Goal: Navigation & Orientation: Find specific page/section

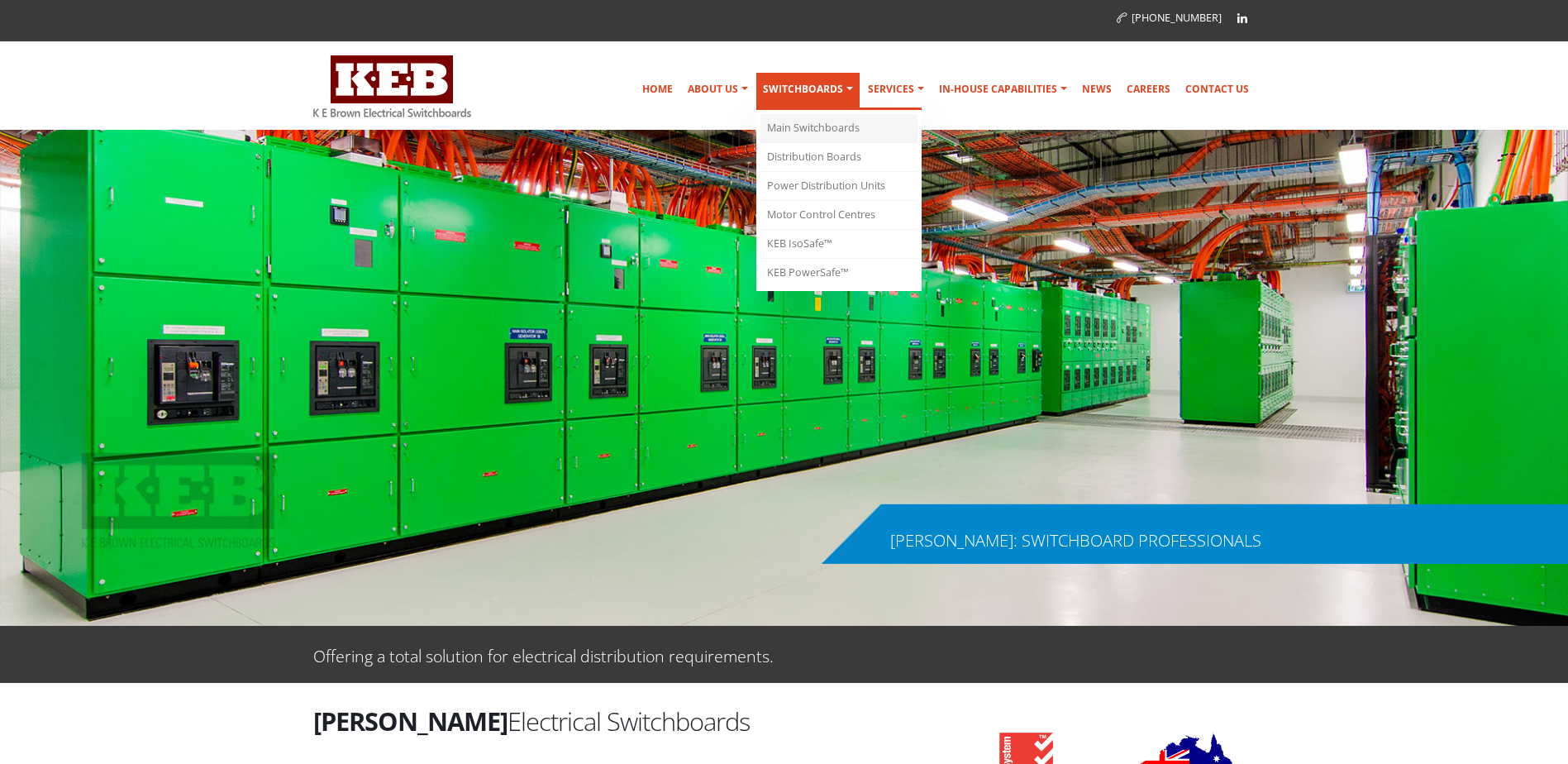
click at [826, 122] on link "Main Switchboards" at bounding box center [839, 128] width 157 height 29
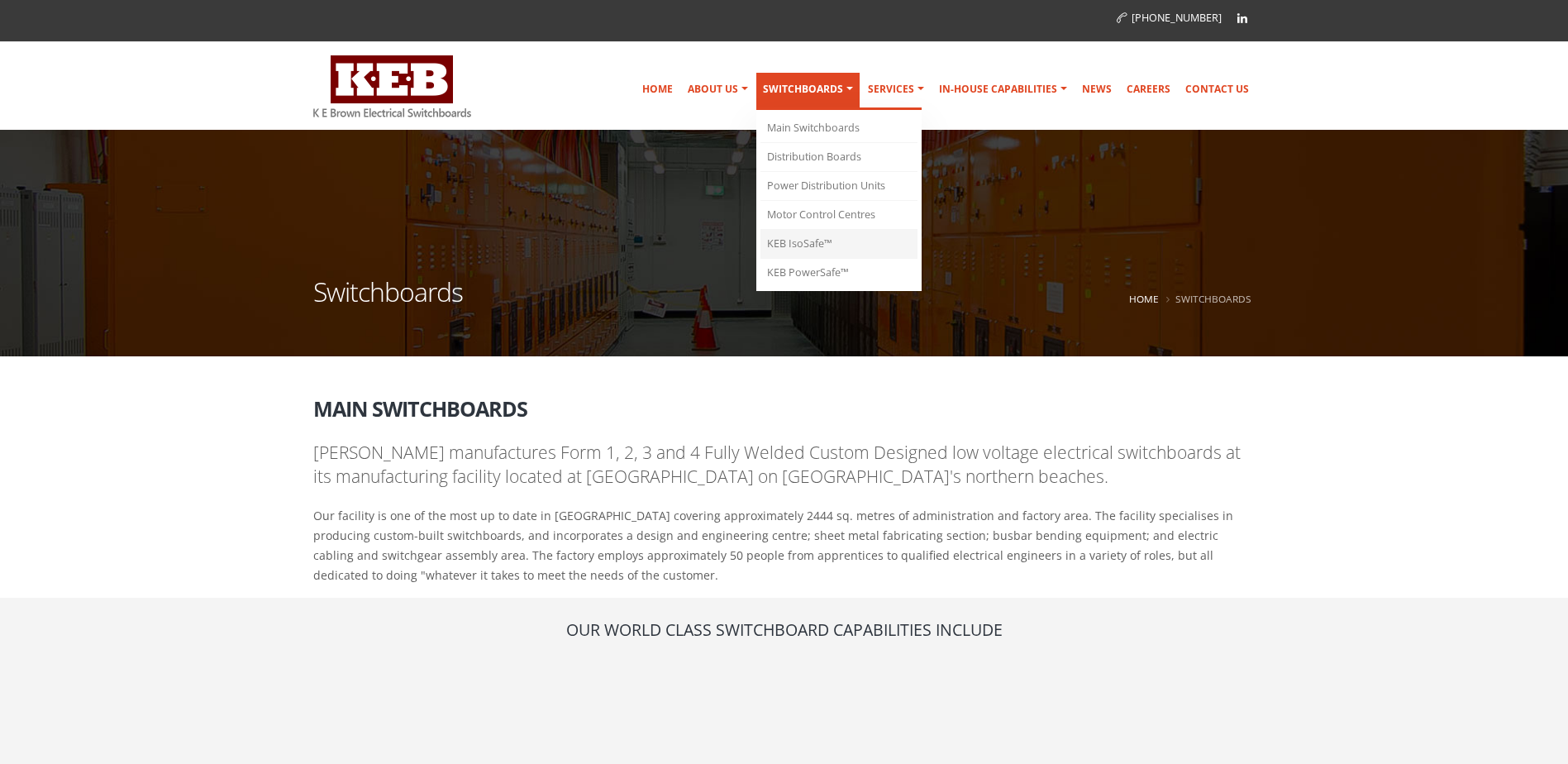
click at [796, 242] on link "KEB IsoSafe™" at bounding box center [839, 244] width 157 height 29
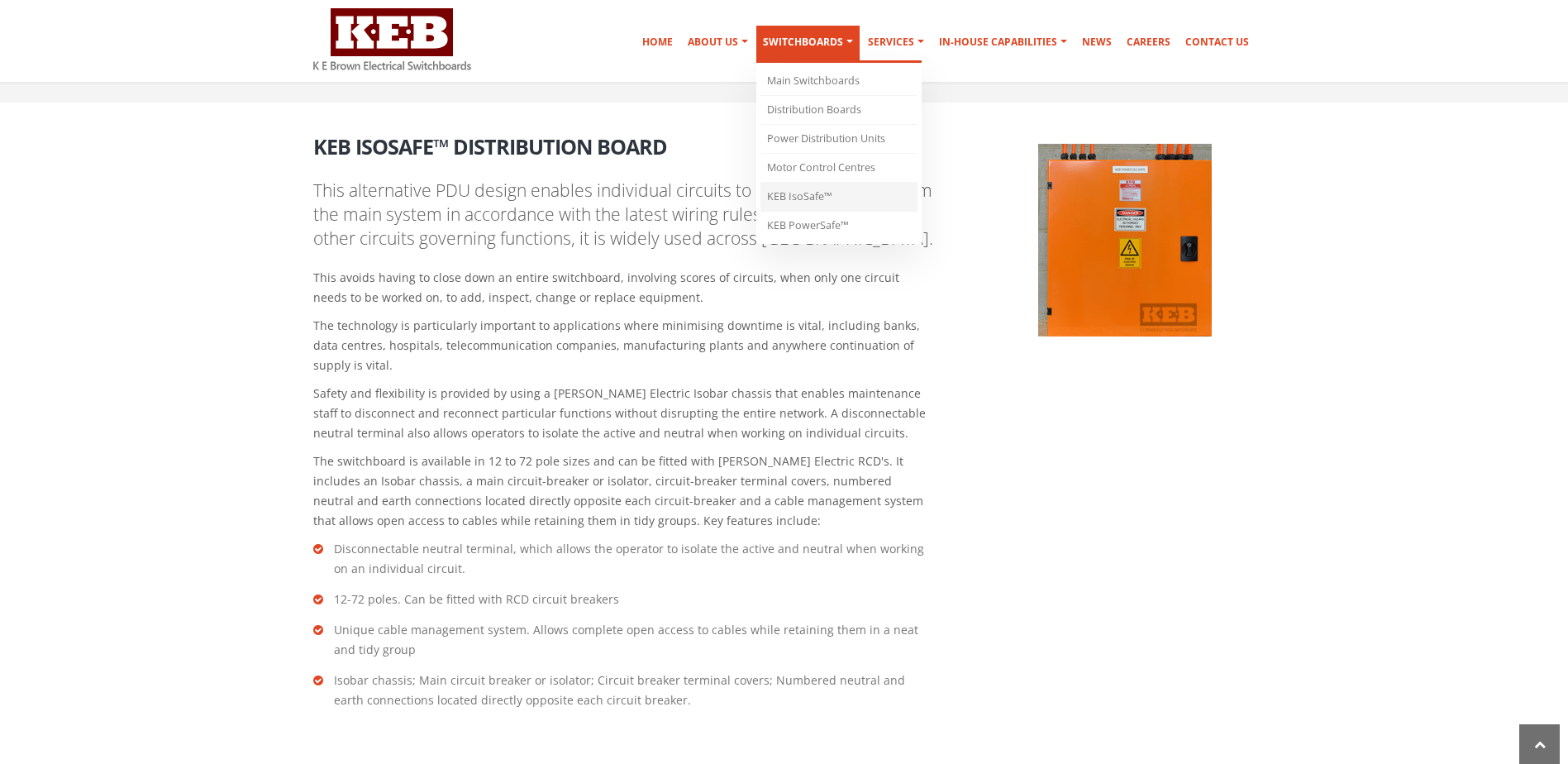
scroll to position [2140, 0]
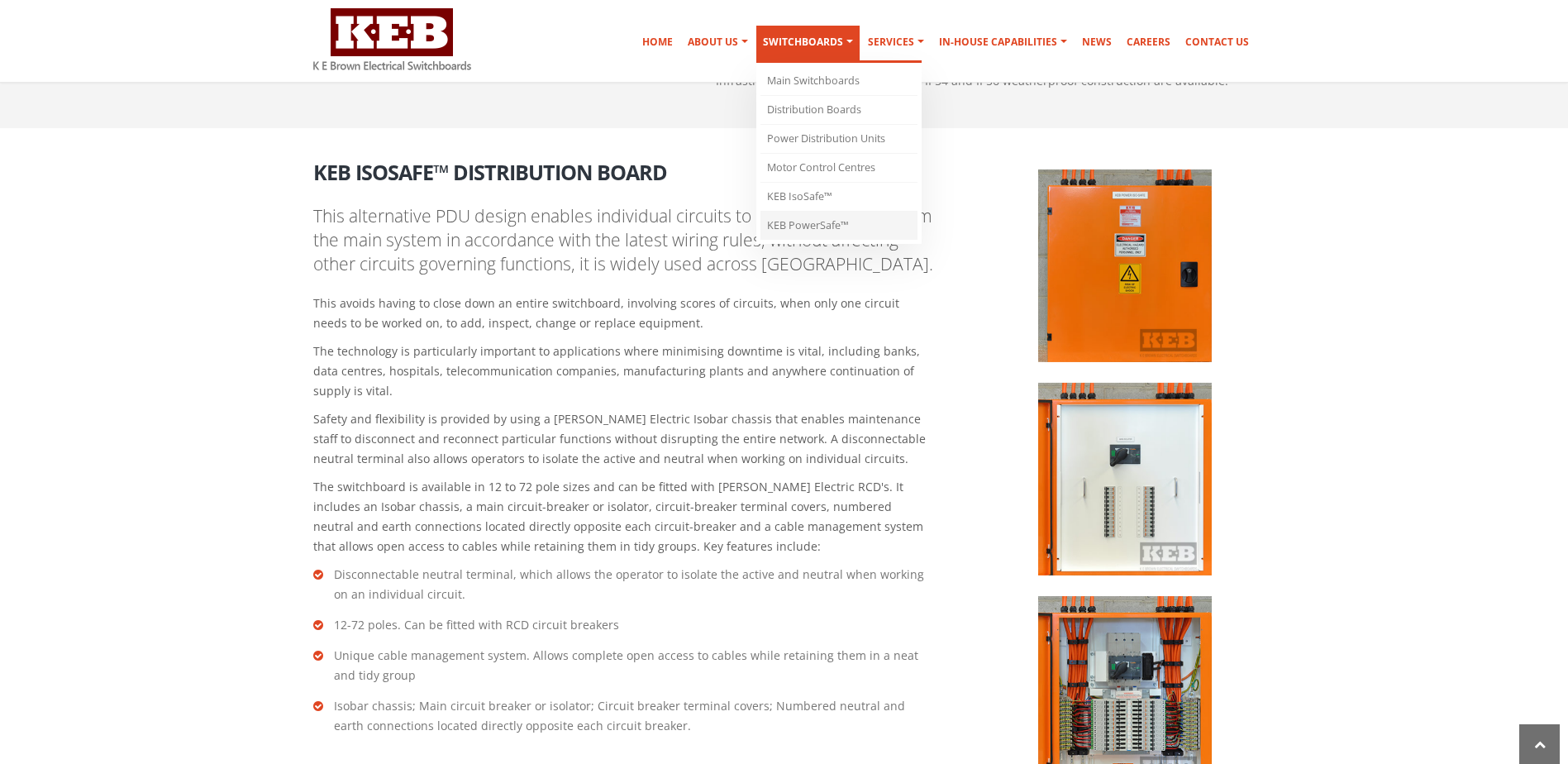
click at [811, 226] on link "KEB PowerSafe™" at bounding box center [839, 226] width 157 height 28
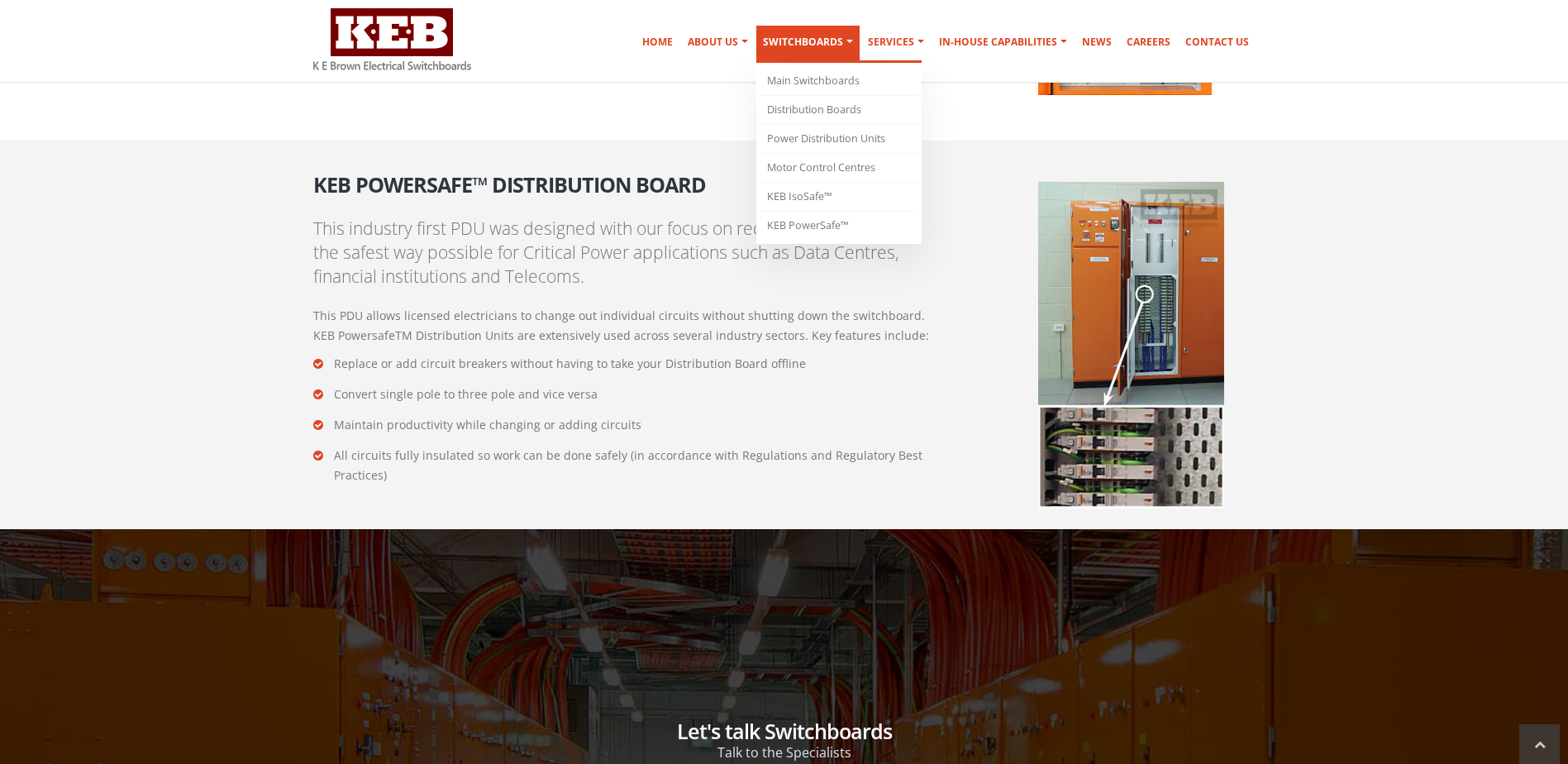
scroll to position [2825, 0]
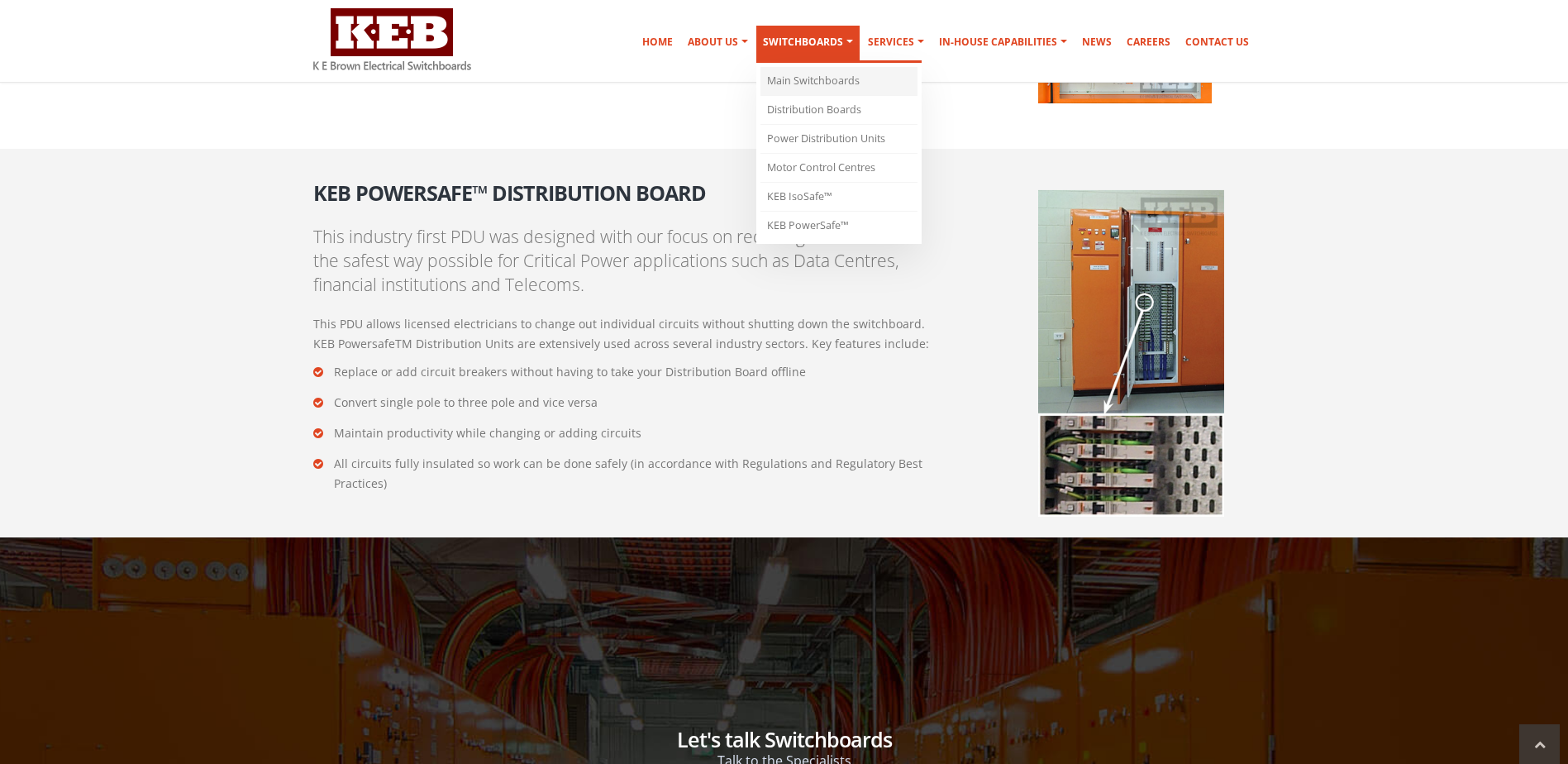
click at [811, 79] on link "Main Switchboards" at bounding box center [839, 81] width 157 height 29
